Goal: Ask a question: Seek information or help from site administrators or community

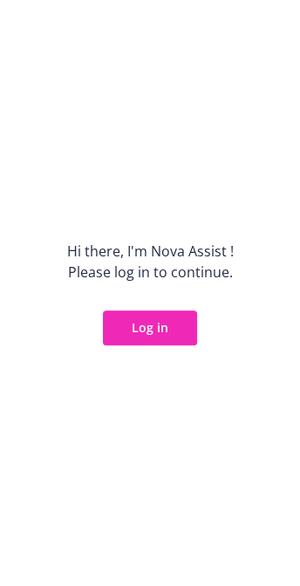
click at [137, 333] on button "Log in" at bounding box center [150, 328] width 94 height 35
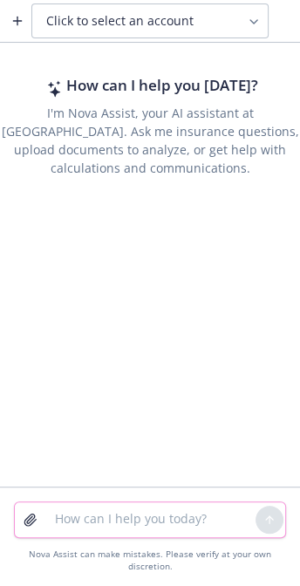
click at [103, 531] on textarea at bounding box center [150, 520] width 211 height 35
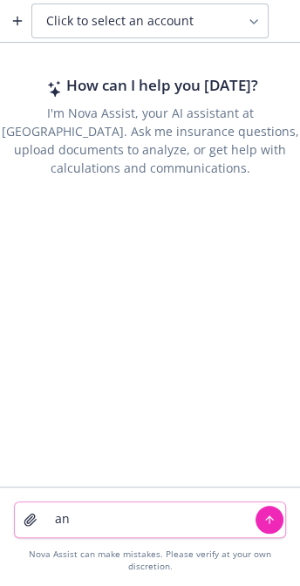
type textarea "a"
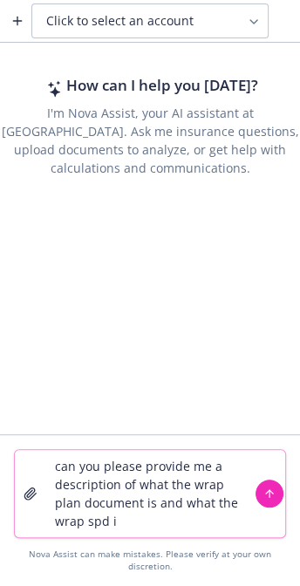
type textarea "can you please provide me a description of what the wrap plan document is and w…"
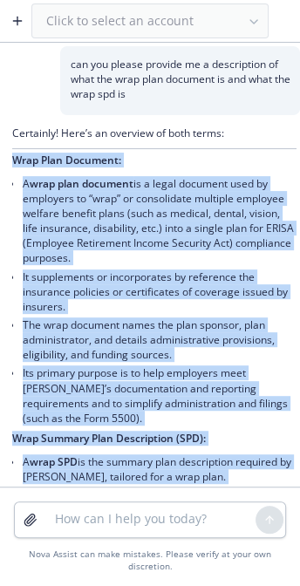
drag, startPoint x: 131, startPoint y: 413, endPoint x: -10, endPoint y: 152, distance: 296.4
click at [0, 152] on html "Click to select an account can you please provide me a description of what the …" at bounding box center [150, 293] width 300 height 586
copy div "Lore Ipsu Dolorsit: A cons adip elitsedd ei t incid utlabore etdo ma aliquaeni …"
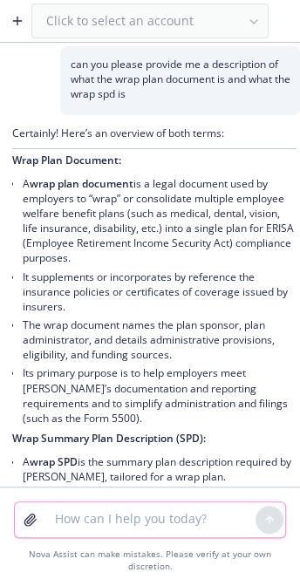
click at [126, 512] on textarea at bounding box center [150, 520] width 211 height 35
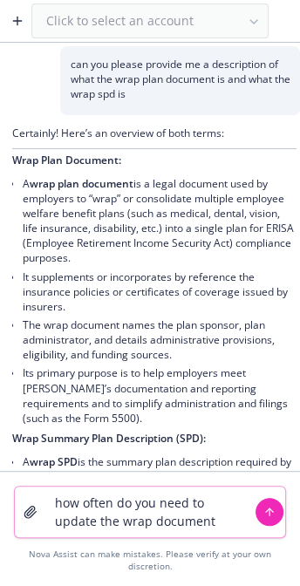
type textarea "how often do you need to update the wrap documents"
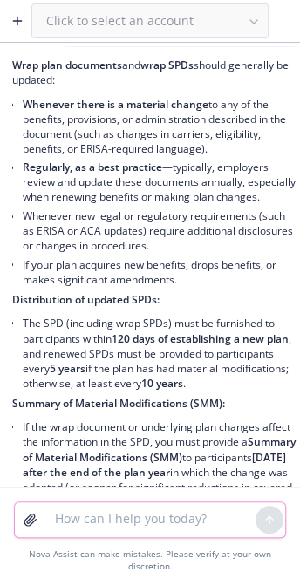
scroll to position [819, 0]
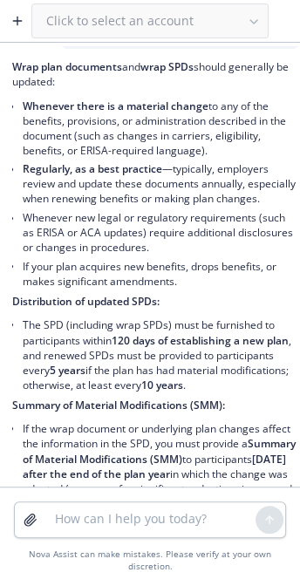
click at [81, 394] on li "The SPD (including wrap SPDs) must be furnished to participants [DATE] of estab…" at bounding box center [160, 354] width 274 height 79
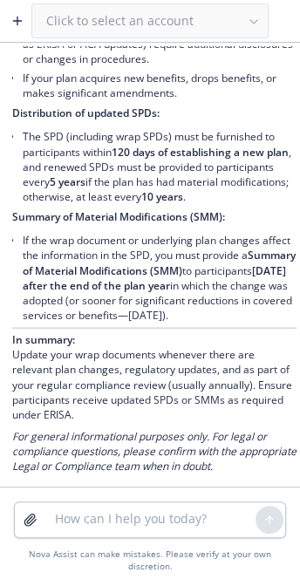
scroll to position [1047, 0]
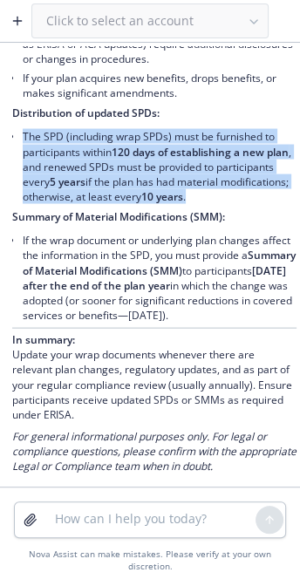
drag, startPoint x: 78, startPoint y: 215, endPoint x: 21, endPoint y: 143, distance: 91.3
click at [21, 143] on div "Wrap plan documents and wrap SPDs should generally be updated: Whenever there i…" at bounding box center [154, 174] width 285 height 606
copy li "The SPD (including wrap SPDs) must be furnished to participants [DATE] of estab…"
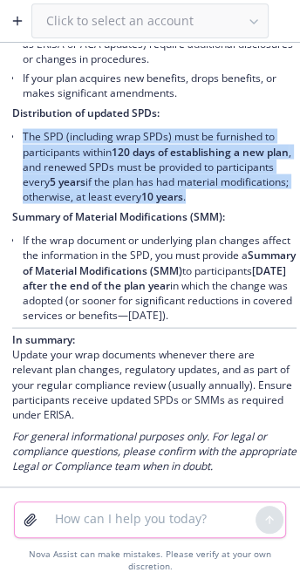
click at [136, 526] on textarea at bounding box center [150, 520] width 211 height 35
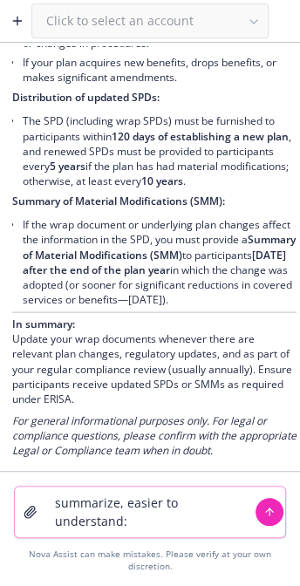
paste textarea "It looks like you are looking for the Wrap plan document and the Wrap SPD. The …"
type textarea "summarize, easier to understand: It looks like you are looking for the Wrap pla…"
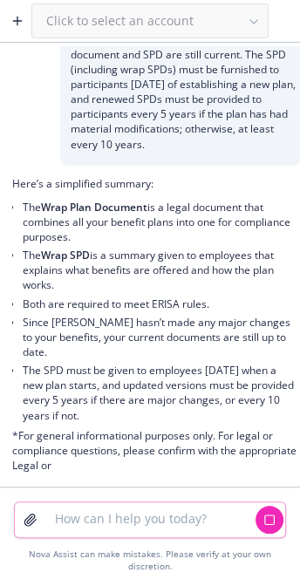
scroll to position [1636, 0]
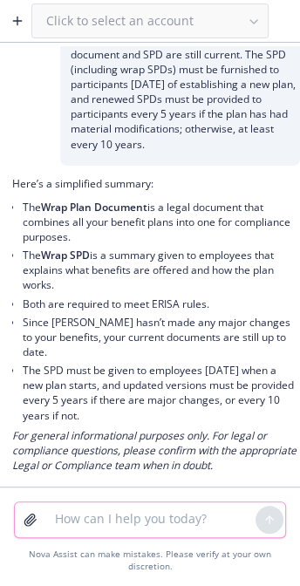
click at [61, 516] on textarea at bounding box center [150, 520] width 211 height 35
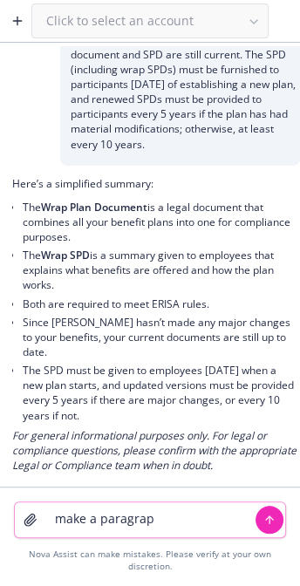
type textarea "make a paragraph"
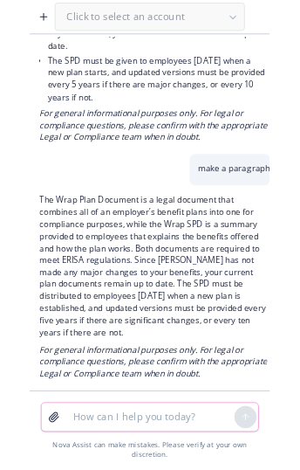
scroll to position [1961, 0]
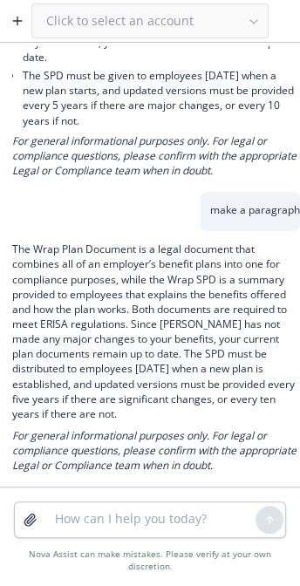
drag, startPoint x: 278, startPoint y: 417, endPoint x: 11, endPoint y: 250, distance: 314.8
click at [11, 250] on div "The Wrap Plan Document is a legal document that combines all of an employer’s b…" at bounding box center [150, 359] width 300 height 256
copy p "The Wrap Plan Document is a legal document that combines all of an employer’s b…"
click at [195, 364] on p "The Wrap Plan Document is a legal document that combines all of an employer’s b…" at bounding box center [154, 332] width 285 height 180
